Goal: Task Accomplishment & Management: Manage account settings

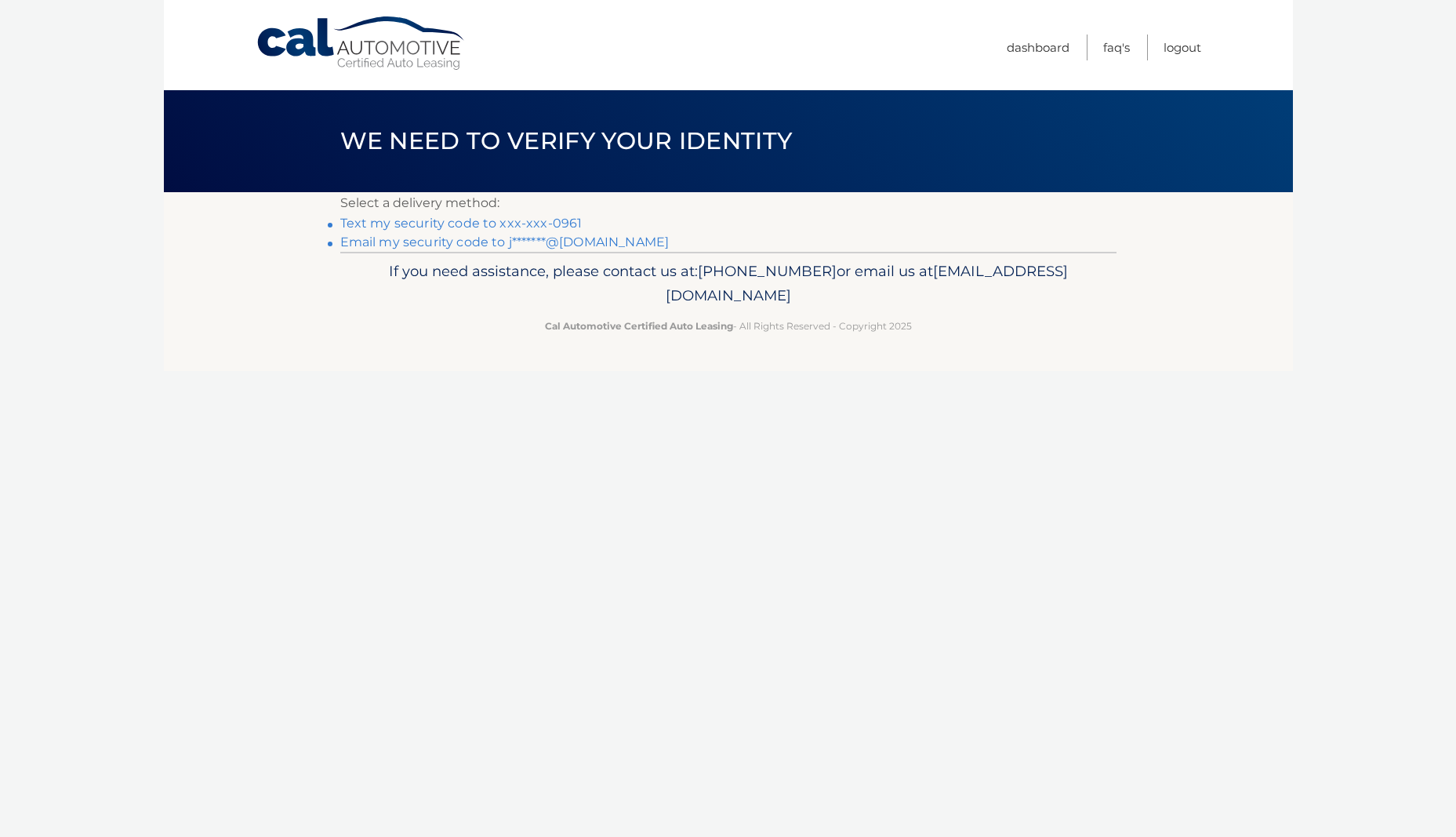
click at [444, 218] on link "Text my security code to xxx-xxx-0961" at bounding box center [461, 223] width 242 height 15
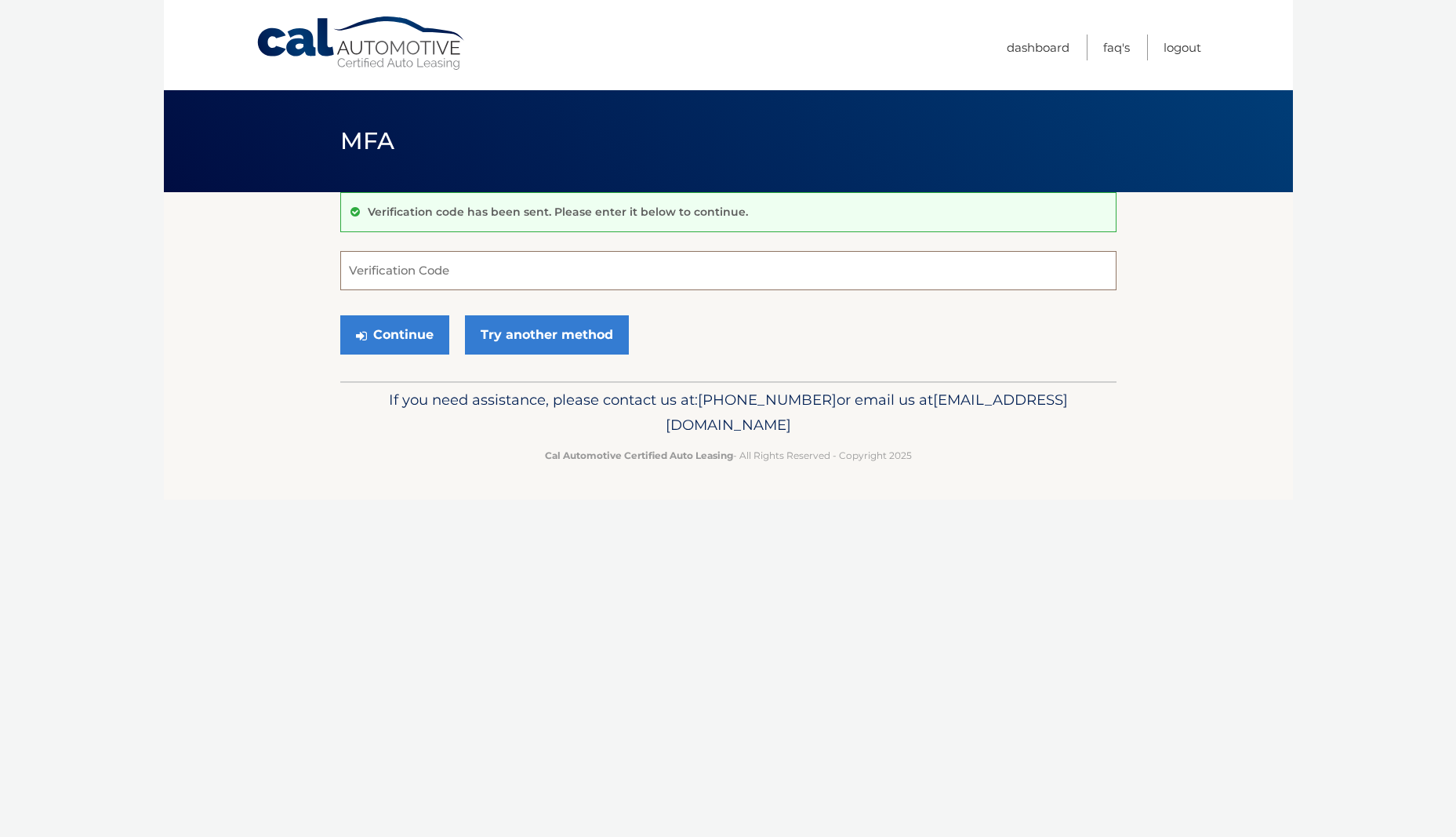
drag, startPoint x: 390, startPoint y: 283, endPoint x: 377, endPoint y: 286, distance: 13.3
click at [380, 286] on input "Verification Code" at bounding box center [728, 270] width 776 height 39
click at [410, 261] on input "Verification Code" at bounding box center [728, 270] width 776 height 39
type input "874631"
click at [340, 316] on button "Continue" at bounding box center [395, 335] width 109 height 39
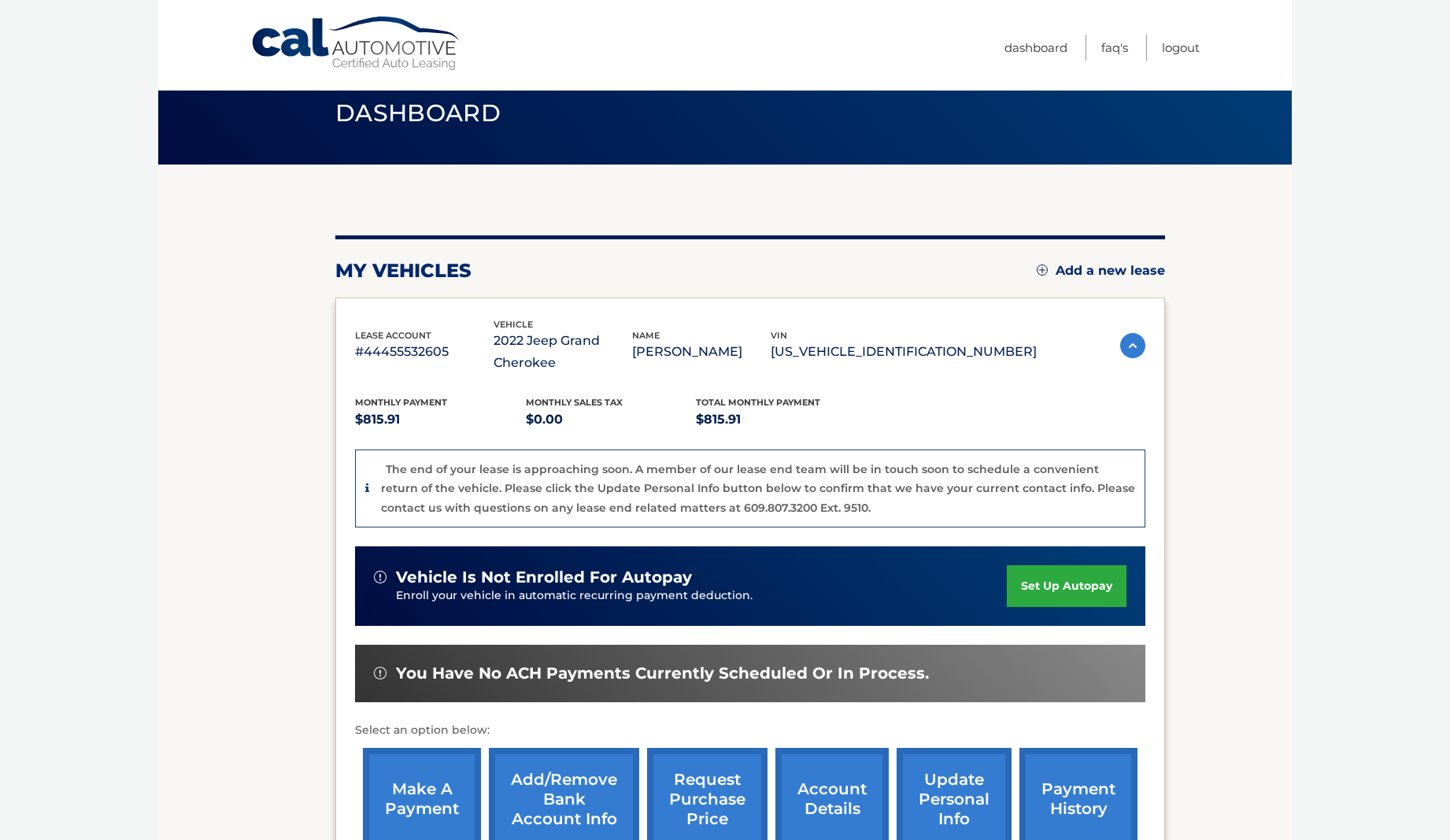
scroll to position [234, 0]
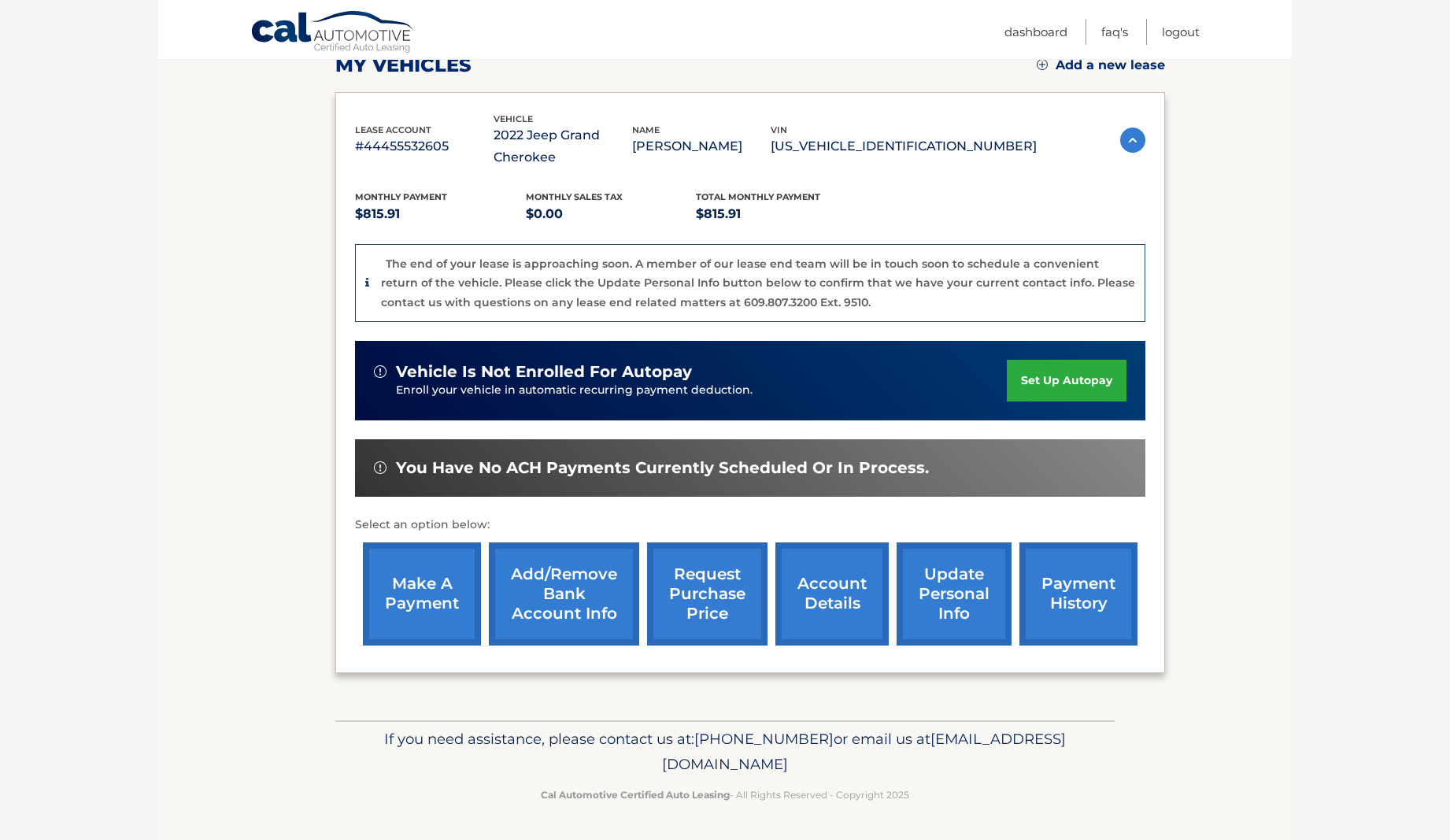
click at [237, 584] on section "my vehicles Add a new lease lease account #44455532605 vehicle 2022 Jeep Grand …" at bounding box center [724, 339] width 1133 height 761
click at [411, 591] on link "make a payment" at bounding box center [422, 593] width 118 height 103
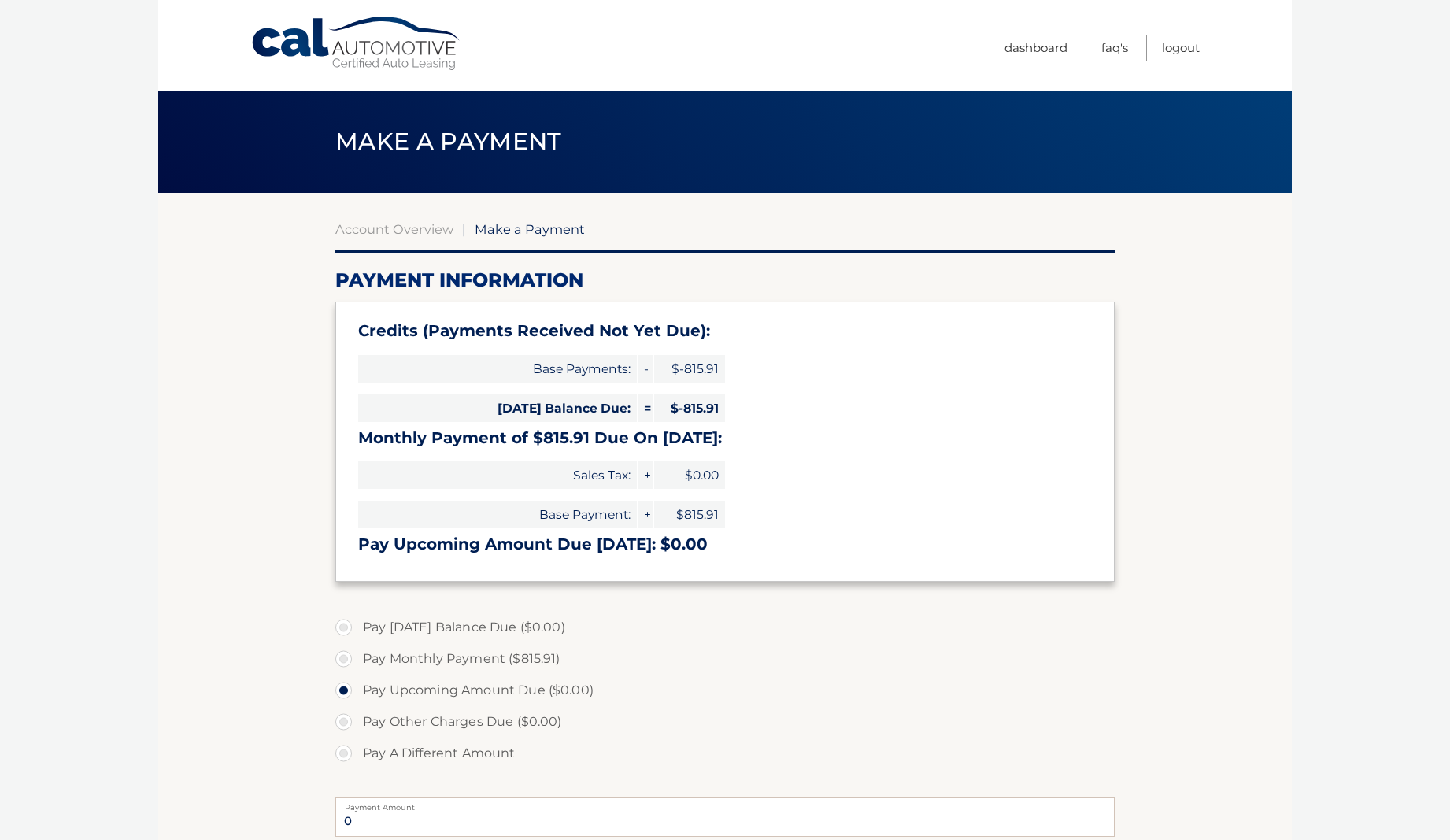
select select "NTA2MTc2YjItMGIxNy00ZTFkLTk2NzEtNTNhZjMzM2RlZDY1"
click at [349, 544] on div "Credits (Payments Received Not Yet Due): Base Payments: - $-815.91 [DATE] Balan…" at bounding box center [725, 440] width 780 height 279
drag, startPoint x: 360, startPoint y: 543, endPoint x: 851, endPoint y: 552, distance: 491.1
click at [851, 552] on h3 "Pay Upcoming Amount Due Sep 06: $0.00" at bounding box center [724, 544] width 734 height 20
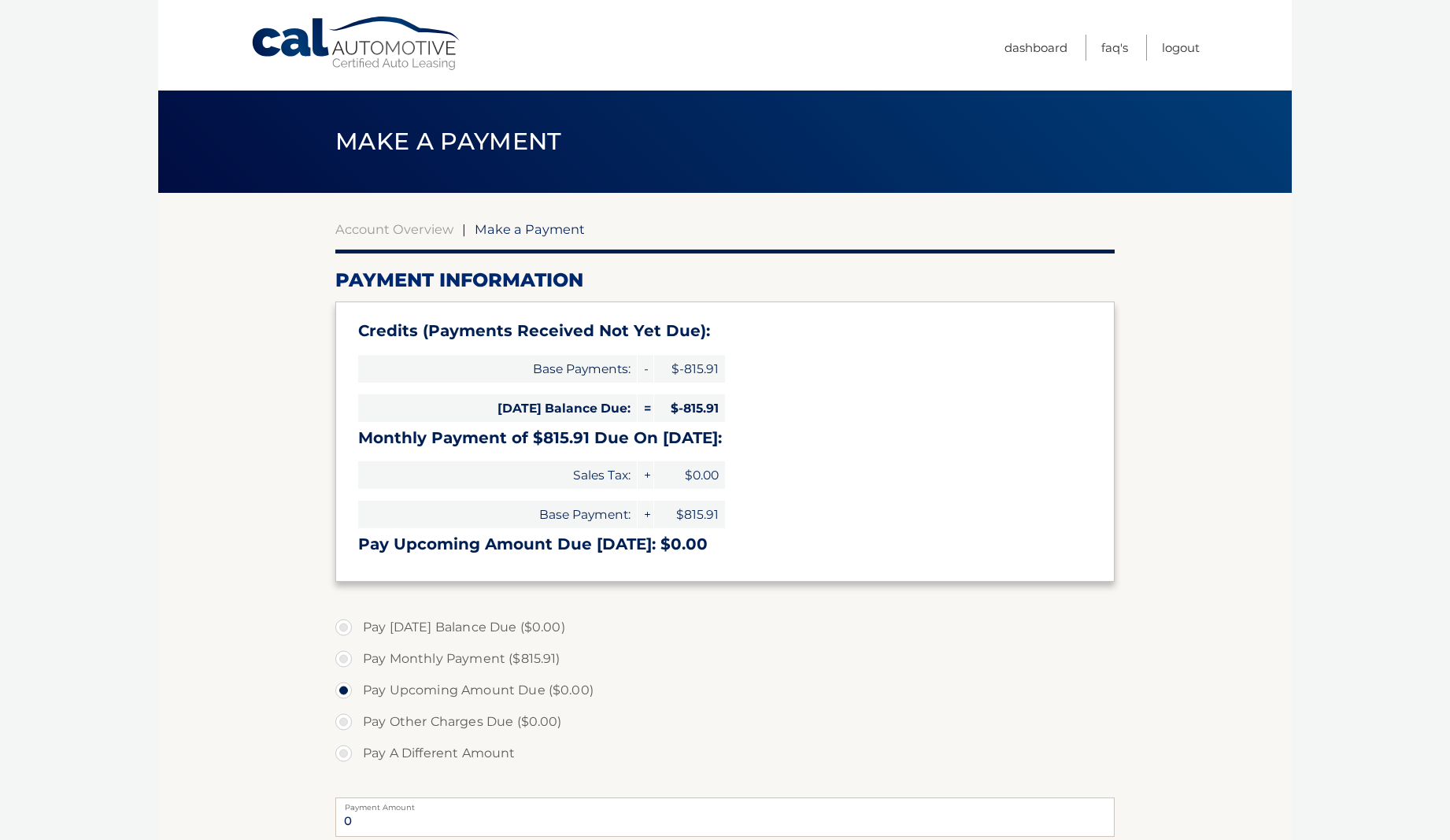
click at [309, 45] on link "Cal Automotive" at bounding box center [356, 43] width 213 height 55
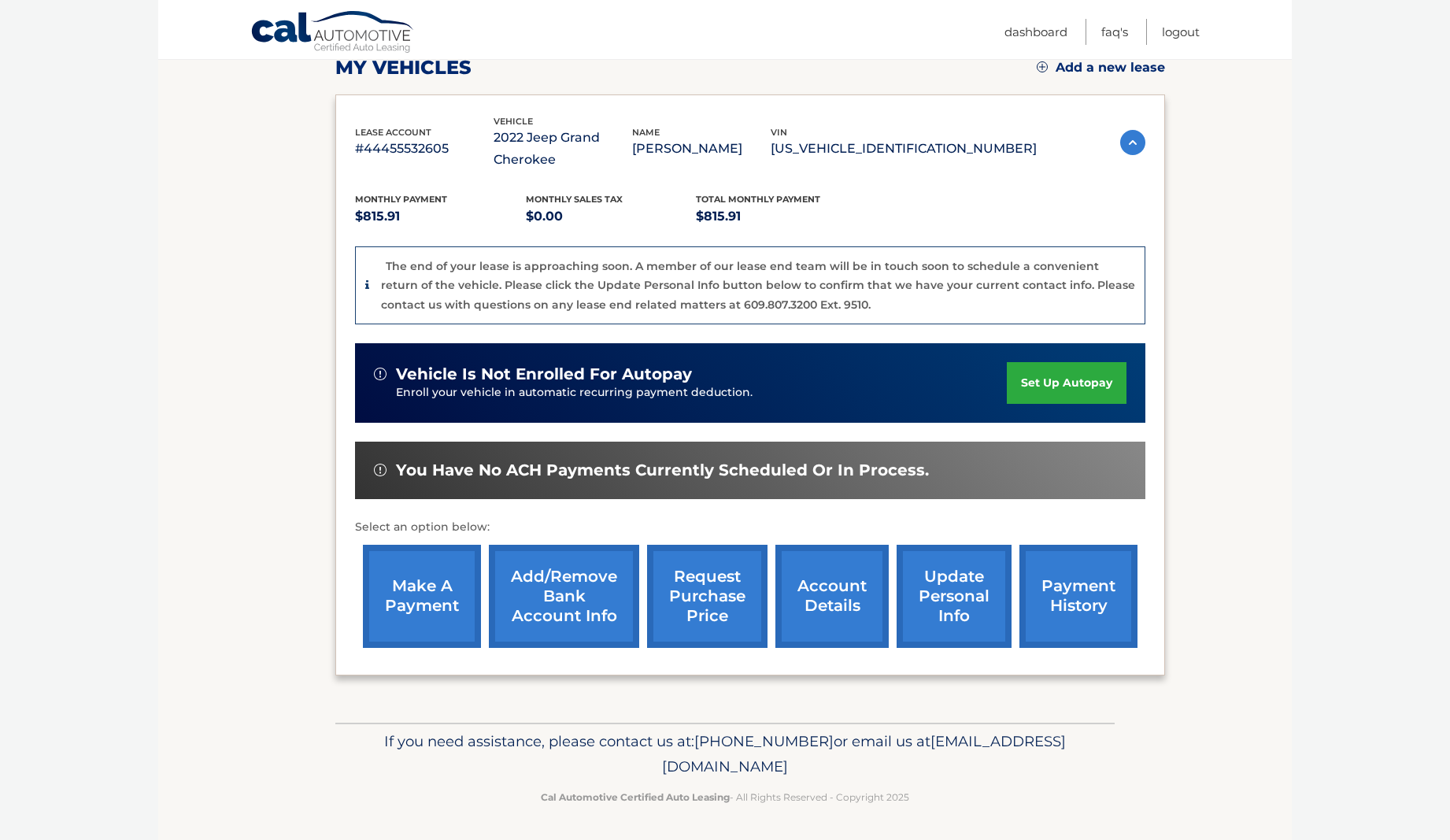
scroll to position [234, 0]
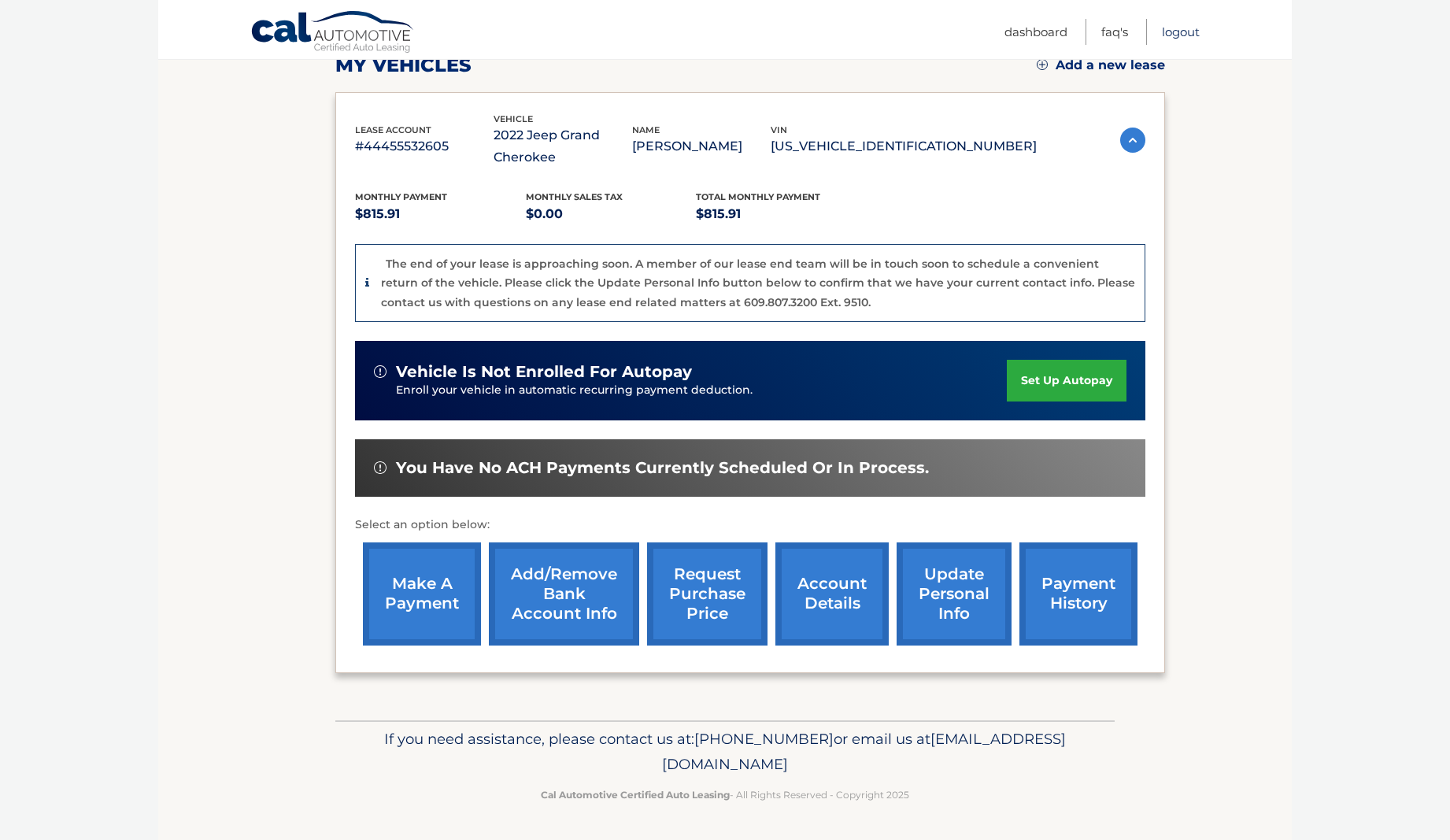
click at [1190, 38] on link "Logout" at bounding box center [1181, 32] width 38 height 26
